Goal: Task Accomplishment & Management: Manage account settings

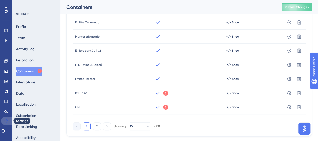
click at [6, 121] on icon at bounding box center [6, 120] width 4 height 4
click at [50, 86] on div "Profile Team Activity Log Installation Containers Integrations Data Localizatio…" at bounding box center [36, 82] width 41 height 120
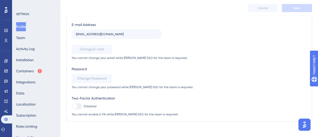
scroll to position [71, 0]
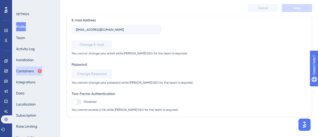
click at [37, 72] on button "Containers" at bounding box center [29, 70] width 26 height 9
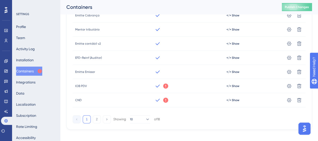
scroll to position [112, 0]
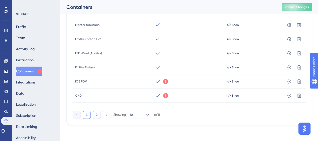
click at [94, 114] on button "2" at bounding box center [97, 114] width 8 height 8
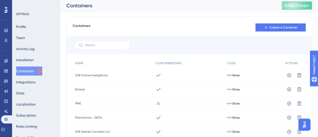
scroll to position [0, 0]
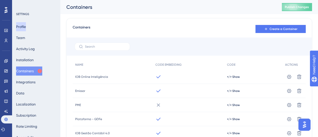
click at [32, 28] on div "Profile Team Activity Log Installation Containers Integrations Data Localizatio…" at bounding box center [36, 82] width 41 height 120
click at [26, 28] on button "Profile" at bounding box center [21, 26] width 10 height 9
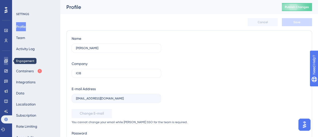
click at [4, 61] on link at bounding box center [6, 61] width 4 height 8
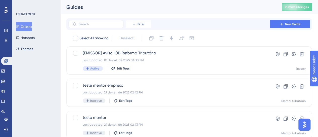
click at [26, 24] on button "Guides" at bounding box center [24, 26] width 16 height 9
click at [19, 28] on button "Guides" at bounding box center [24, 26] width 16 height 9
click at [137, 24] on button "Filter" at bounding box center [138, 24] width 25 height 8
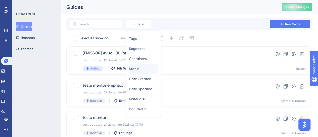
scroll to position [5, 0]
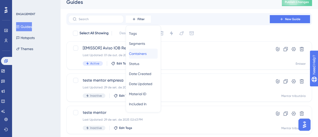
click at [145, 52] on span "Containers" at bounding box center [138, 54] width 18 height 6
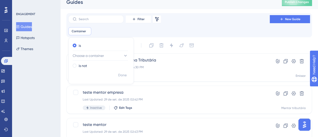
scroll to position [8, 0]
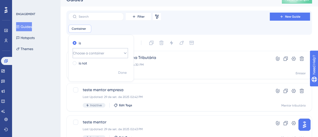
click at [109, 51] on button "Choose a container" at bounding box center [100, 53] width 55 height 10
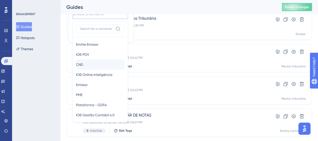
scroll to position [75, 0]
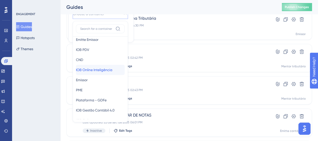
click at [102, 72] on div "IOB Online Inteligência IOB Online Inteligência" at bounding box center [100, 70] width 49 height 10
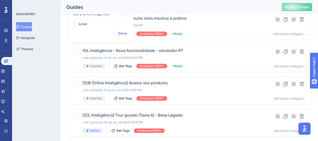
click at [120, 34] on span "Done" at bounding box center [122, 33] width 9 height 6
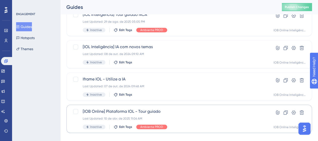
scroll to position [219, 0]
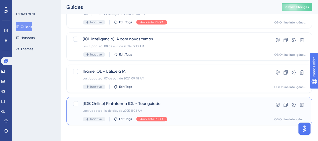
click at [180, 114] on div "[IOB Online] Plataforma IOL - Tour guiado Last Updated: 10 de abr. de 2025 11:0…" at bounding box center [169, 110] width 173 height 21
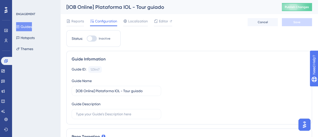
click at [32, 28] on button "Guides" at bounding box center [24, 26] width 16 height 9
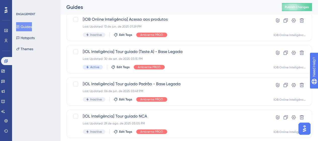
scroll to position [94, 0]
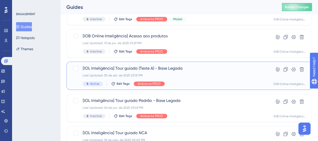
click at [188, 76] on div "Last Updated: 30 de set. de 2025 03:15 PM" at bounding box center [169, 75] width 173 height 4
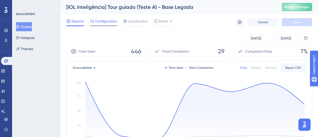
click at [105, 24] on span "Configuration" at bounding box center [106, 21] width 22 height 6
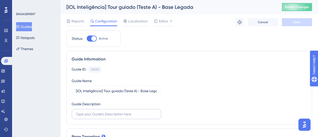
scroll to position [25, 0]
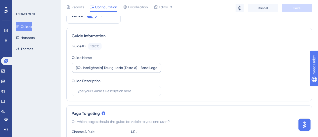
click at [110, 65] on label "[IOL Inteligência] Tour guiado (Teste A) - Base Legada" at bounding box center [117, 68] width 90 height 10
click at [110, 65] on input "[IOL Inteligência] Tour guiado (Teste A) - Base Legada" at bounding box center [116, 68] width 81 height 6
click at [109, 67] on input "[IOL Inteligência] Tour guiado (Teste A) - Base Legada" at bounding box center [116, 68] width 81 height 6
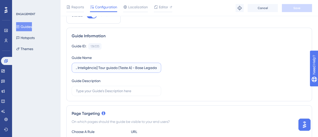
click at [109, 67] on input "[IOL Inteligência] Tour guiado (Teste A) - Base Legada" at bounding box center [116, 68] width 81 height 6
click at [95, 43] on div "Guide Information Guide ID: 138335 Copy Guide Name [IOL Inteligência] Tour guia…" at bounding box center [189, 64] width 246 height 73
click at [95, 47] on div "138335" at bounding box center [95, 46] width 9 height 4
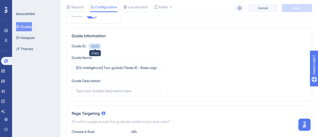
copy div "138335"
click at [166, 9] on span "Editor" at bounding box center [163, 7] width 9 height 6
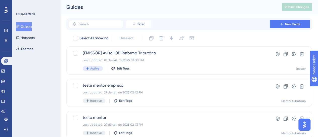
click at [218, 8] on div "Guides" at bounding box center [167, 7] width 203 height 7
click at [27, 25] on button "Guides" at bounding box center [24, 26] width 16 height 9
